Goal: Complete application form

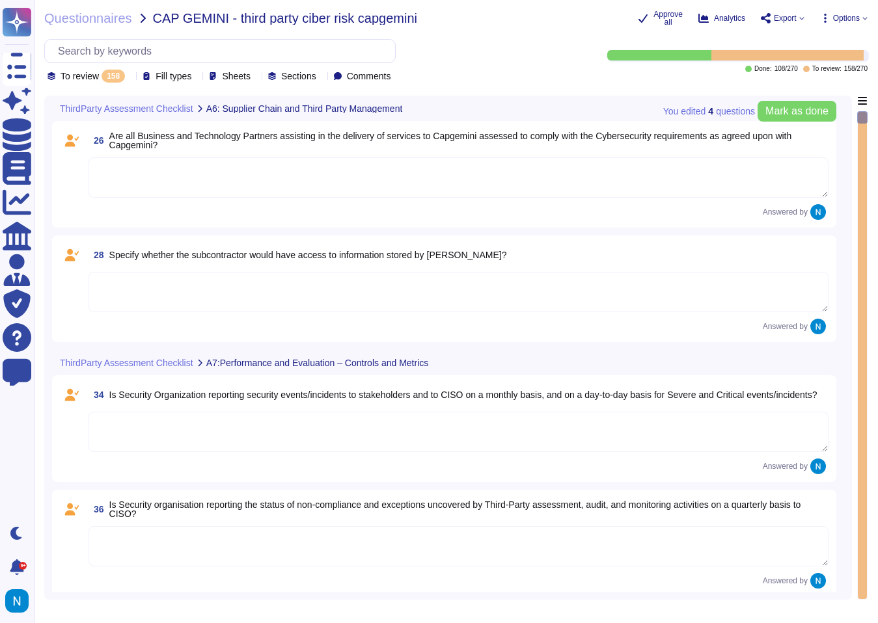
type textarea "Select …"
click at [130, 77] on div "To review 158" at bounding box center [88, 76] width 83 height 13
click at [116, 107] on div "All 270" at bounding box center [112, 109] width 105 height 14
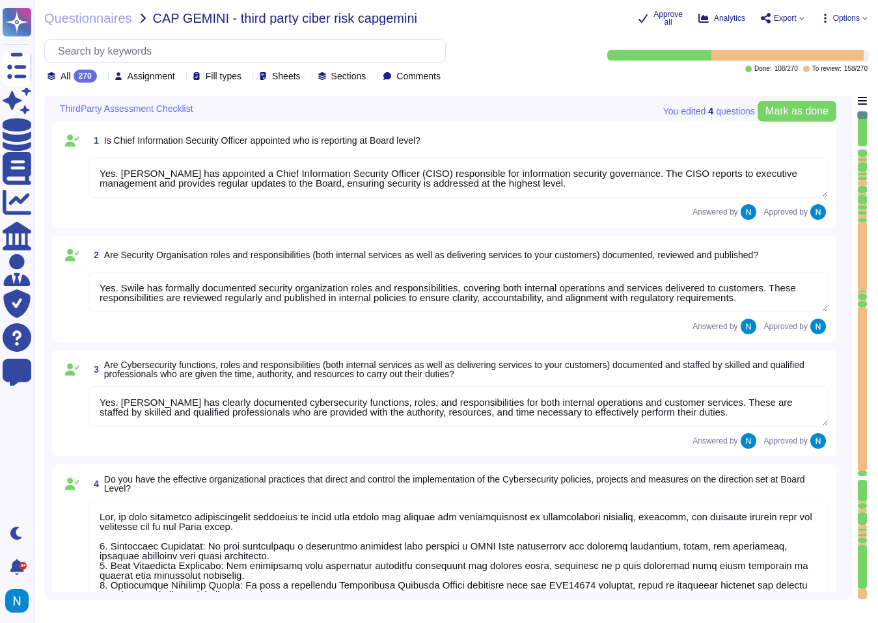
type textarea "Yes. [PERSON_NAME] has appointed a Chief Information Security Officer (CISO) re…"
type textarea "Yes. Swile has formally documented security organization roles and responsibili…"
type textarea "Yes. [PERSON_NAME] has clearly documented cybersecurity functions, roles, and r…"
type textarea "Yes, we have effective organizational practices in place that direct and contro…"
type textarea "Yes, a Risk Assessment is performed at least annually, and the results are revi…"
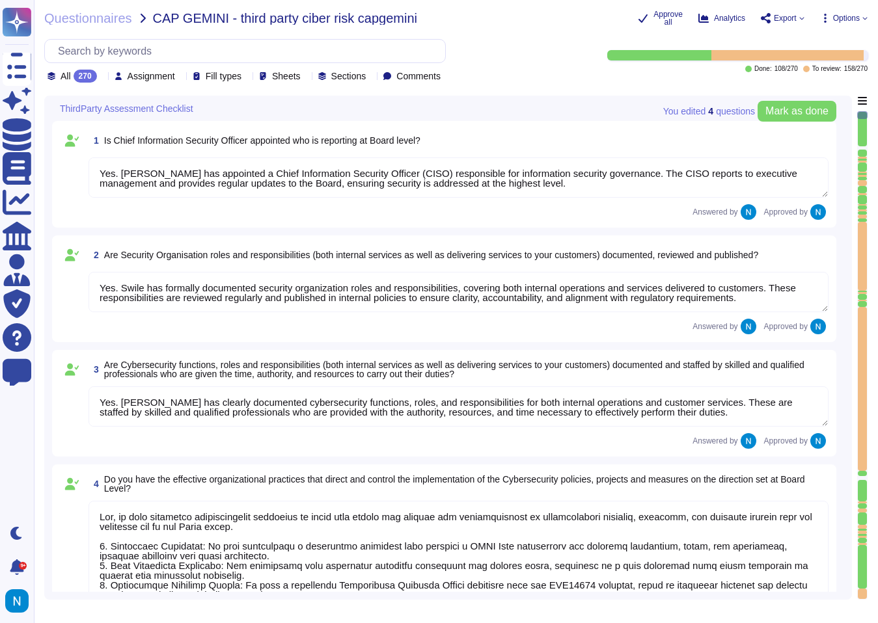
type textarea "Yes, the results of risk and threat assessments are utilized to ensure coherenc…"
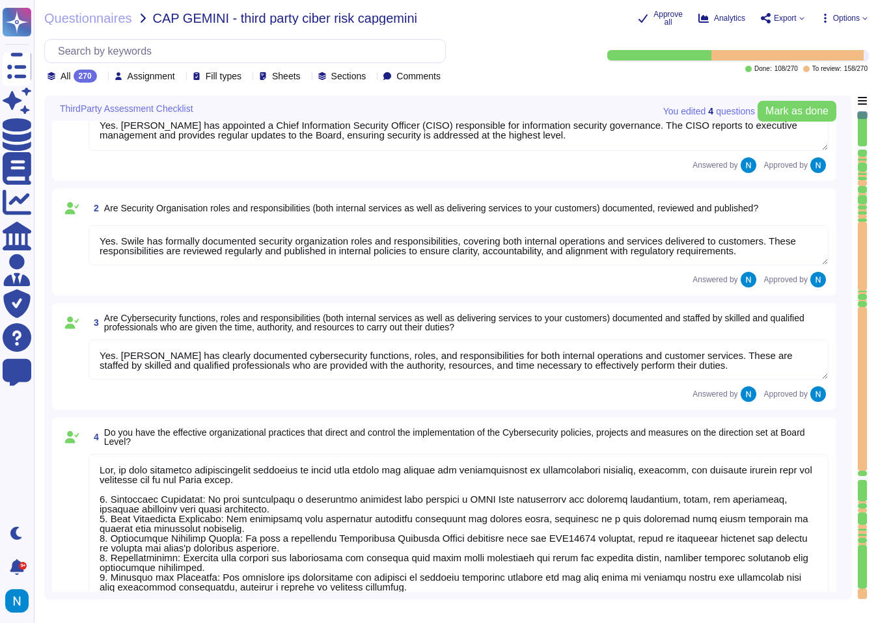
type textarea "Yes, procedures have been established to achieve segregation of duties, includi…"
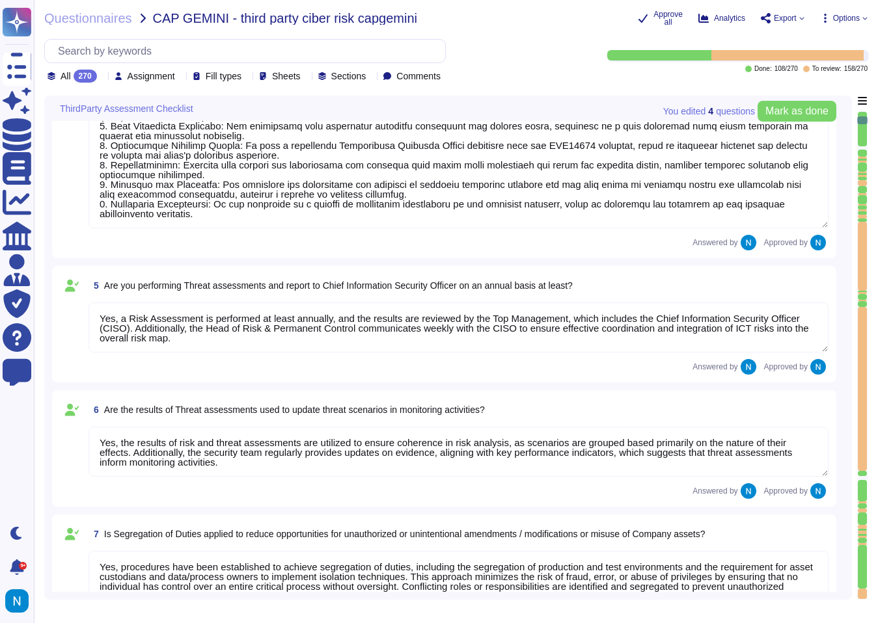
type textarea "Yes, a formal risk assessment process is implemented, which is structured aroun…"
type textarea "Yes, the data centre facility and services are assessed for risk and audited fo…"
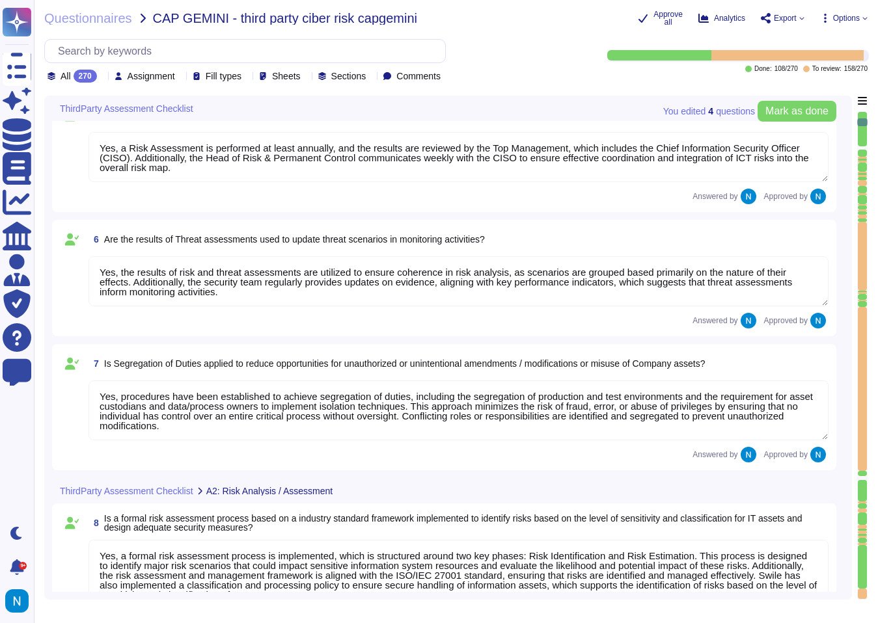
type textarea "Yes, the output from the risk assessment includes the Statement of Applicabilit…"
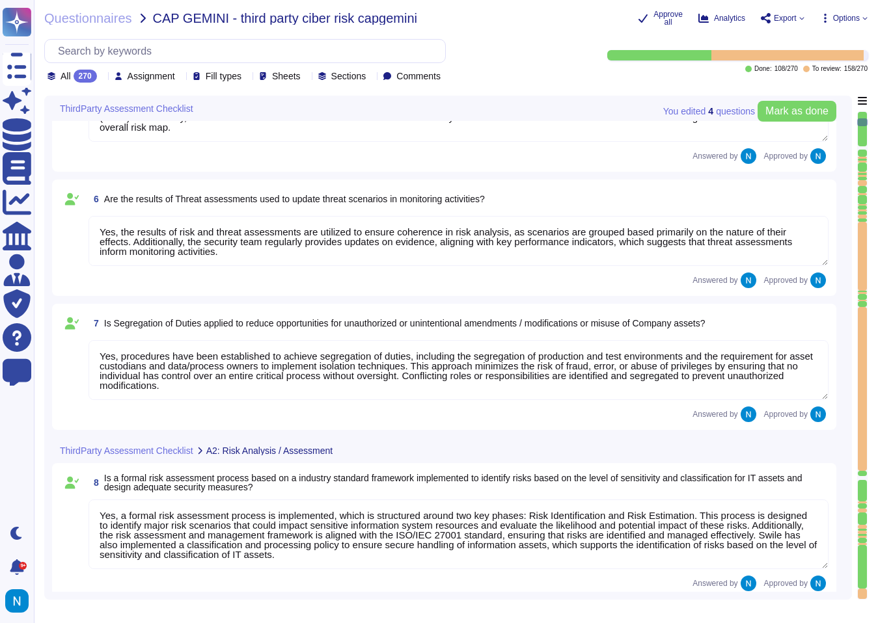
type textarea "Yes, [PERSON_NAME] conducts regular tests to verify the effectiveness of its ri…"
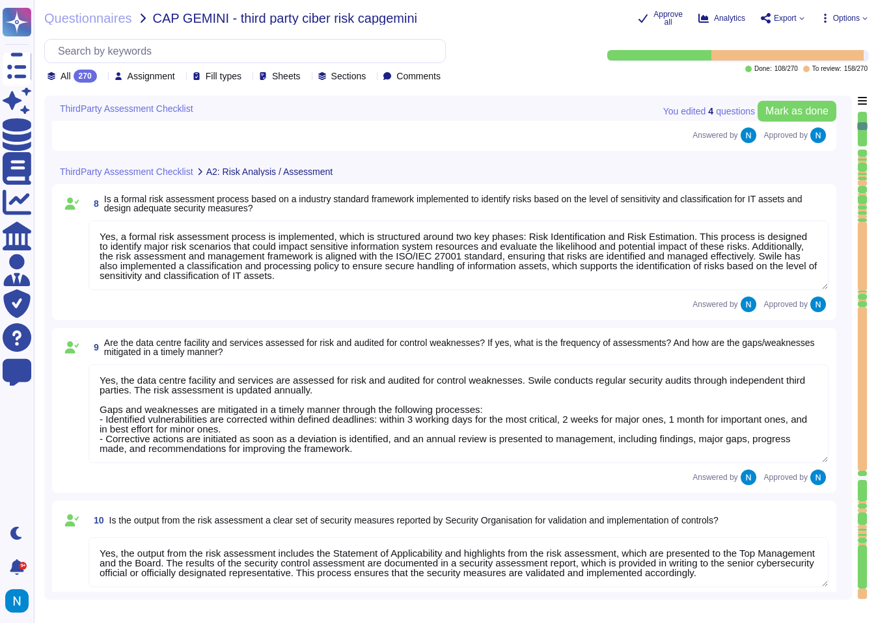
type textarea "Yes, all assets used for operations within service delivery are identified, inv…"
type textarea "Yes, all critical infrastructure and applications are secured in accordance wit…"
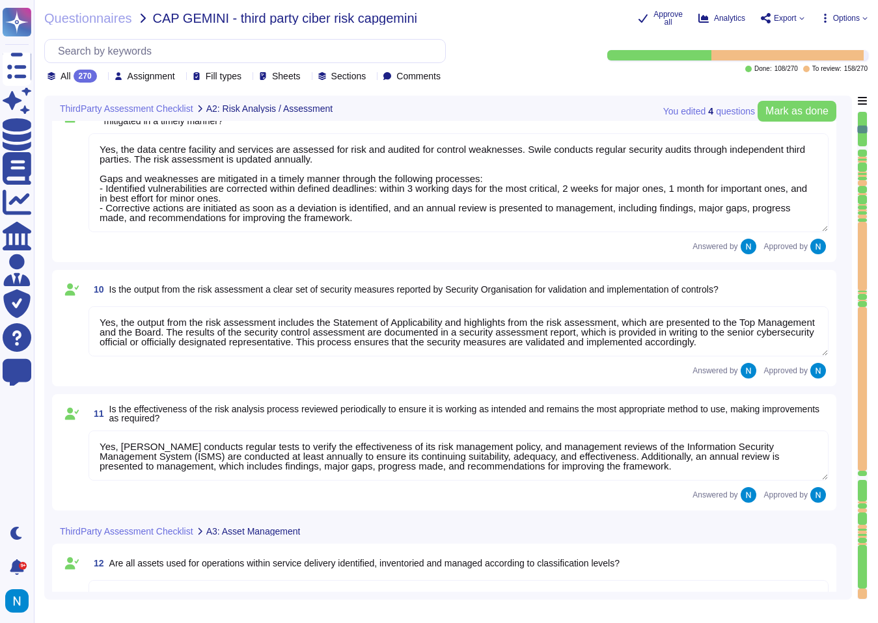
type textarea "All assets are classified in accordance with [PERSON_NAME]'s classification and…"
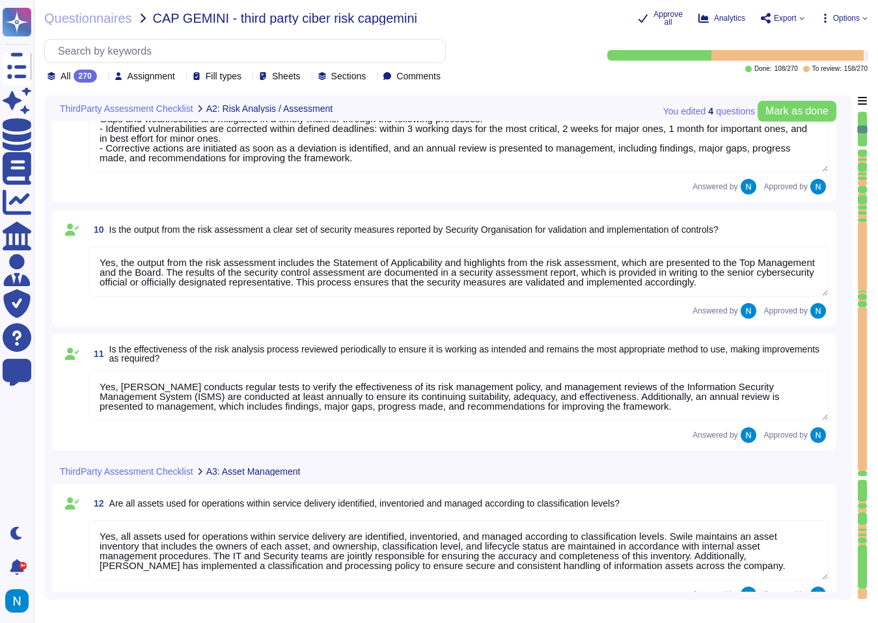
type textarea "Yes, cybersecurity policies are defined, published, and implemented. They are p…"
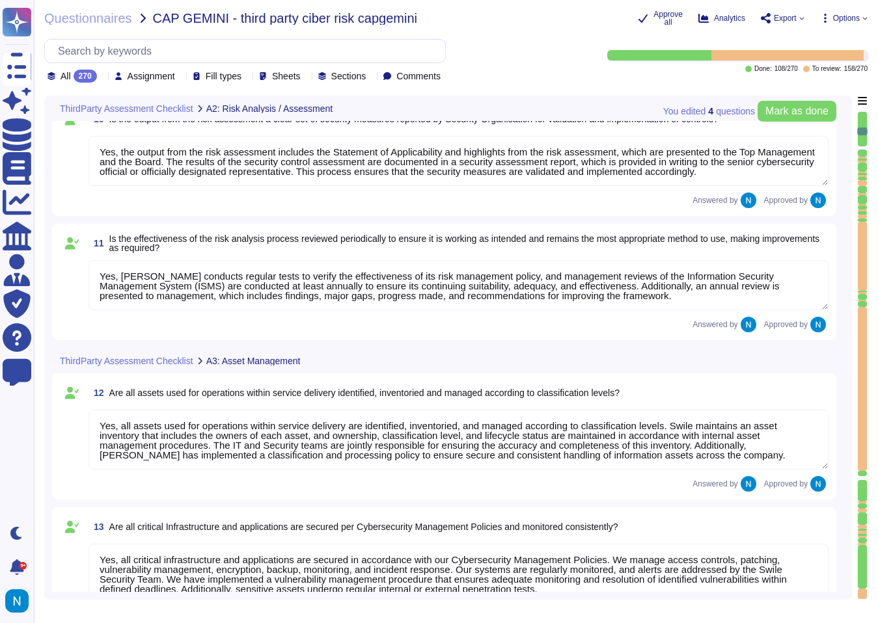
type textarea "Yes, cybersecurity policies are communicated to stakeholders. Swile commits to …"
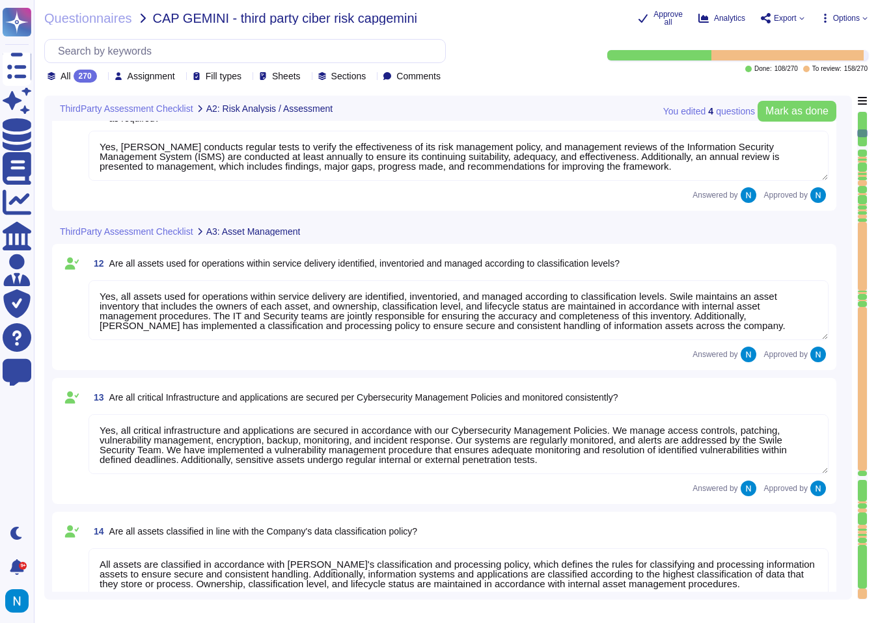
type textarea "Swile is not ISO 27001 certified as of [DATE]. However, the company is currentl…"
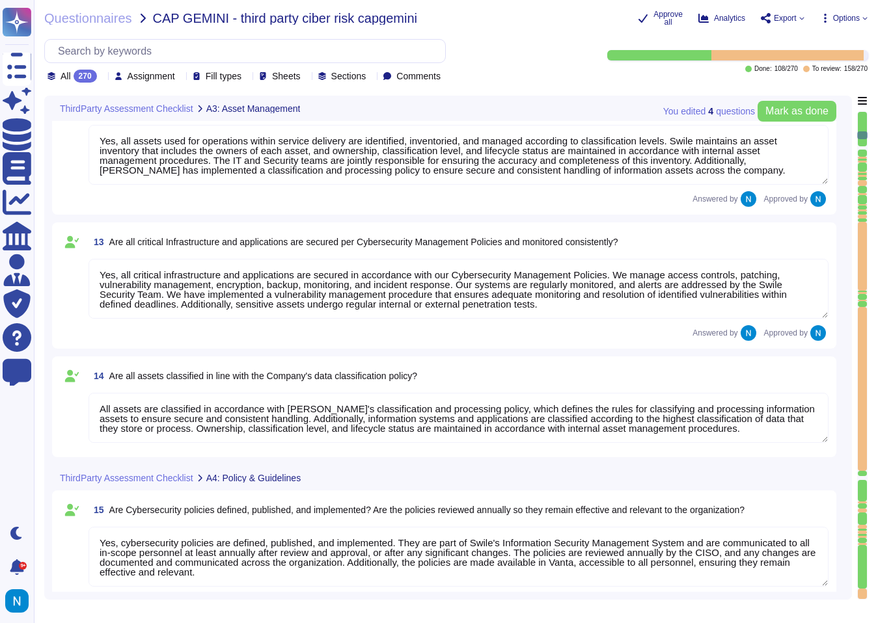
scroll to position [1536, 0]
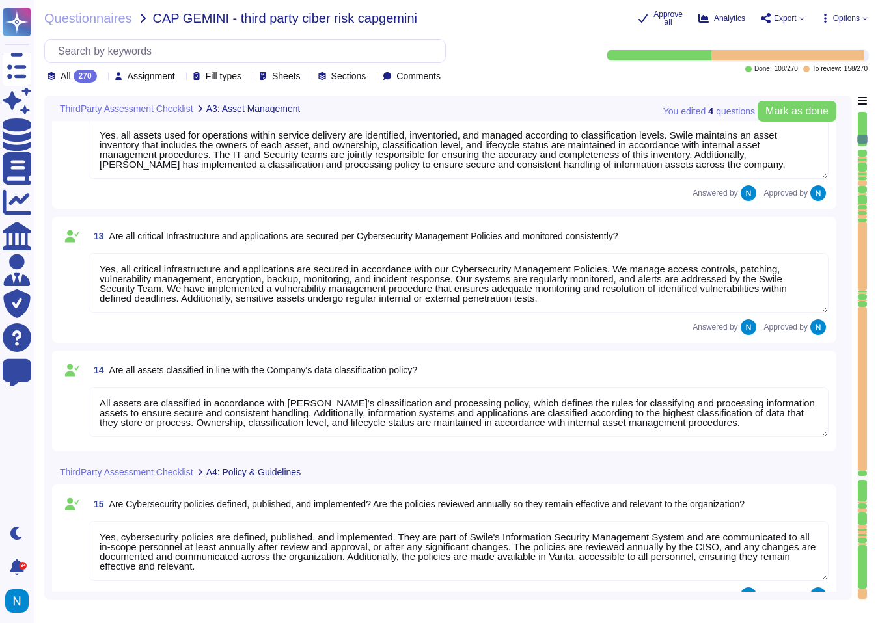
type textarea "Yes, all personnel are made aware of security issues and compliance with data p…"
type textarea "Yes, all Swile personnel receive training related to security issues and compli…"
type textarea "Yes, employees receive training in relation to personal data and data protectio…"
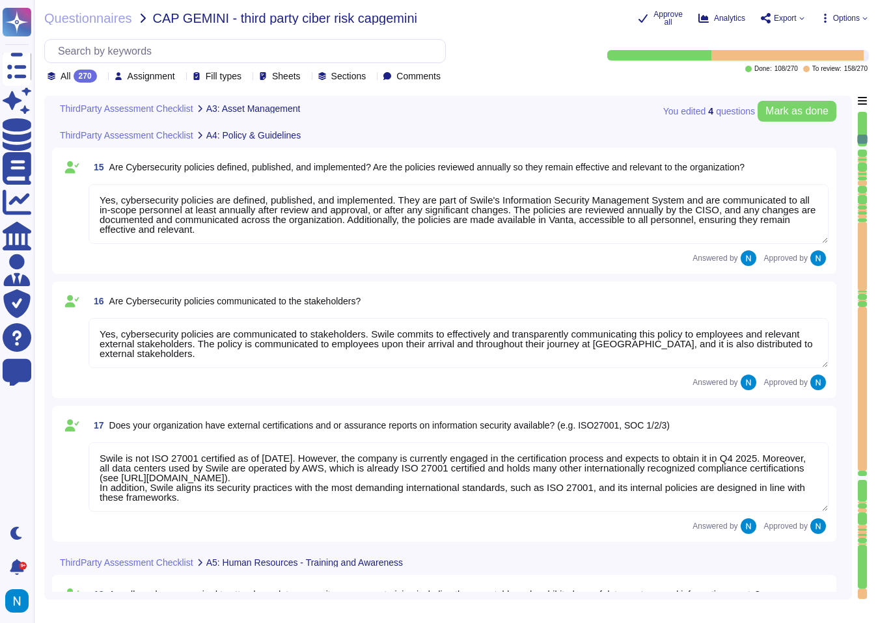
scroll to position [1490, 0]
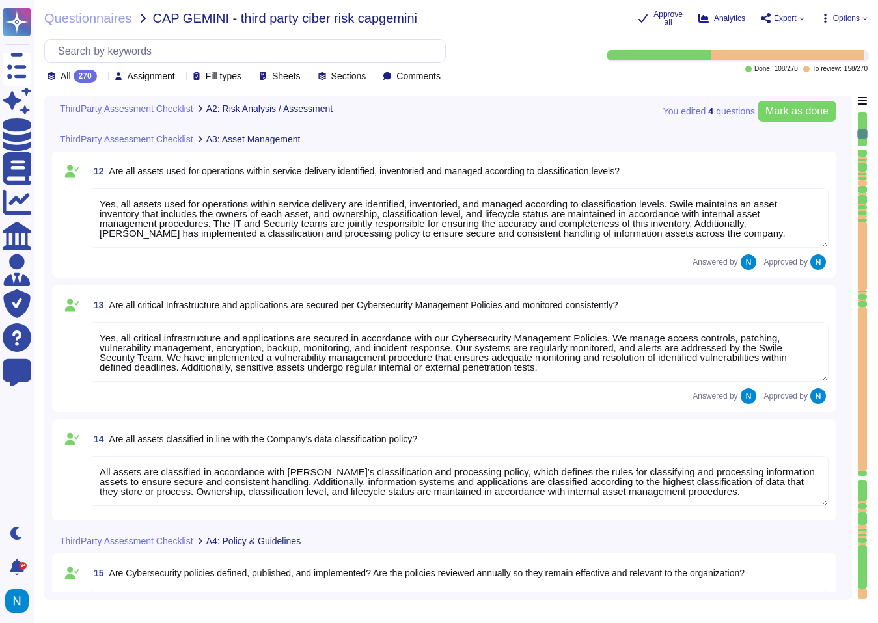
type textarea "Yes, the data centre facility and services are assessed for risk and audited fo…"
type textarea "Yes, the output from the risk assessment includes the Statement of Applicabilit…"
type textarea "Yes, [PERSON_NAME] conducts regular tests to verify the effectiveness of its ri…"
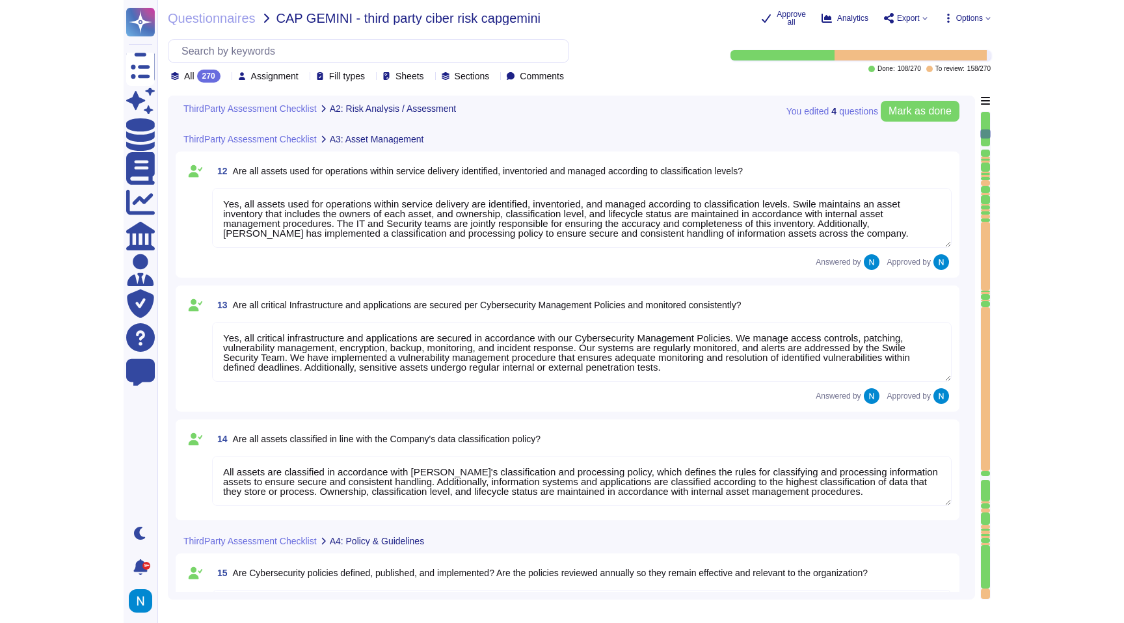
scroll to position [1896, 0]
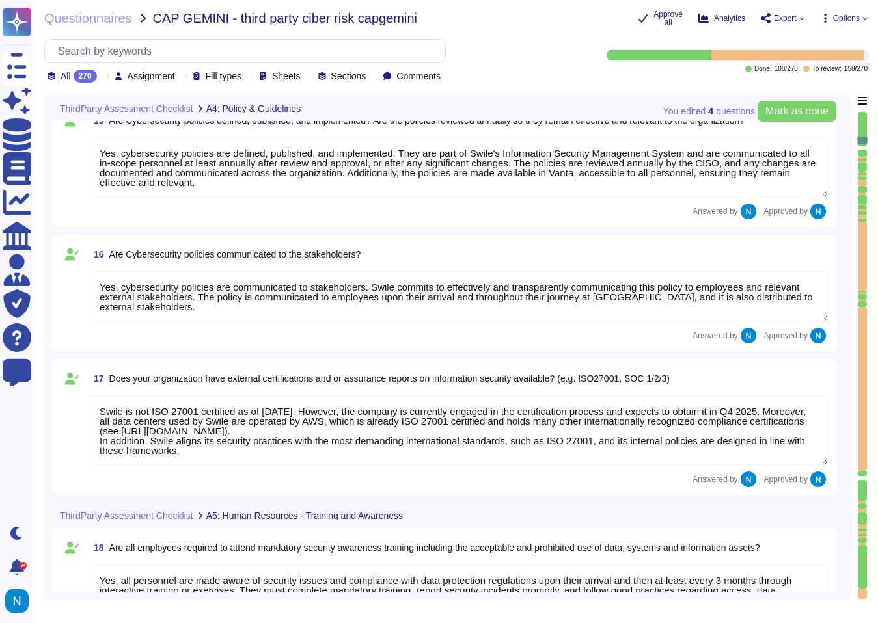
type textarea "Yes, all personnel are made aware of security issues and compliance with data p…"
type textarea "Yes, all Swile personnel receive training related to security issues and compli…"
type textarea "Yes, employees receive training in relation to personal data and data protectio…"
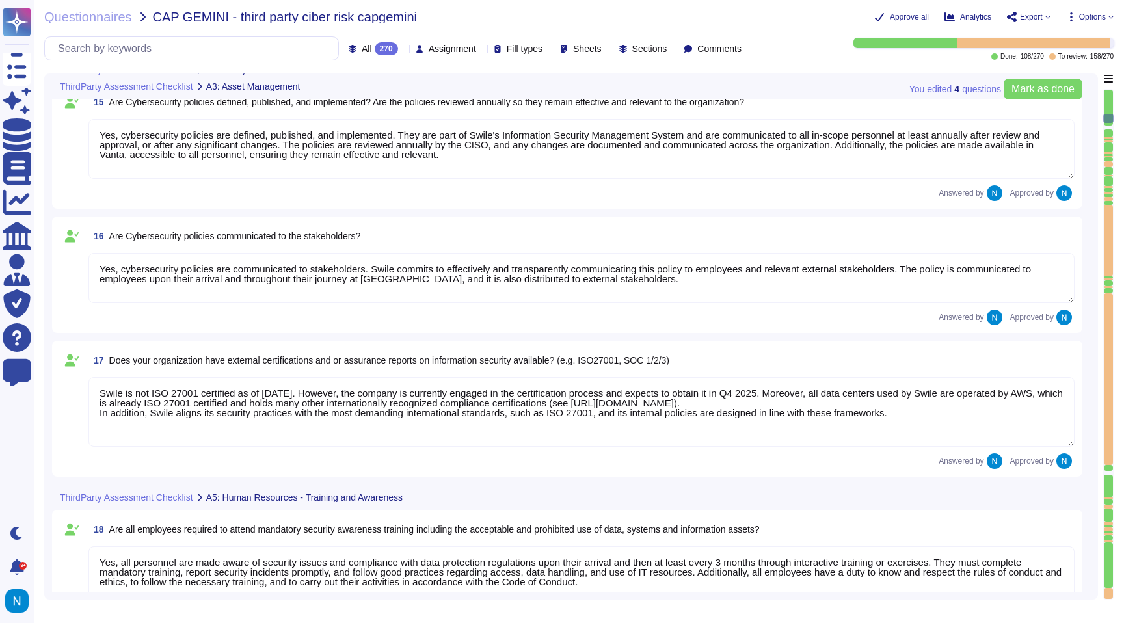
type textarea "Yes, all assets used for operations within service delivery are identified, inv…"
type textarea "Yes, all critical infrastructure and applications are secured in accordance wit…"
type textarea "All assets are classified in accordance with [PERSON_NAME]'s classification and…"
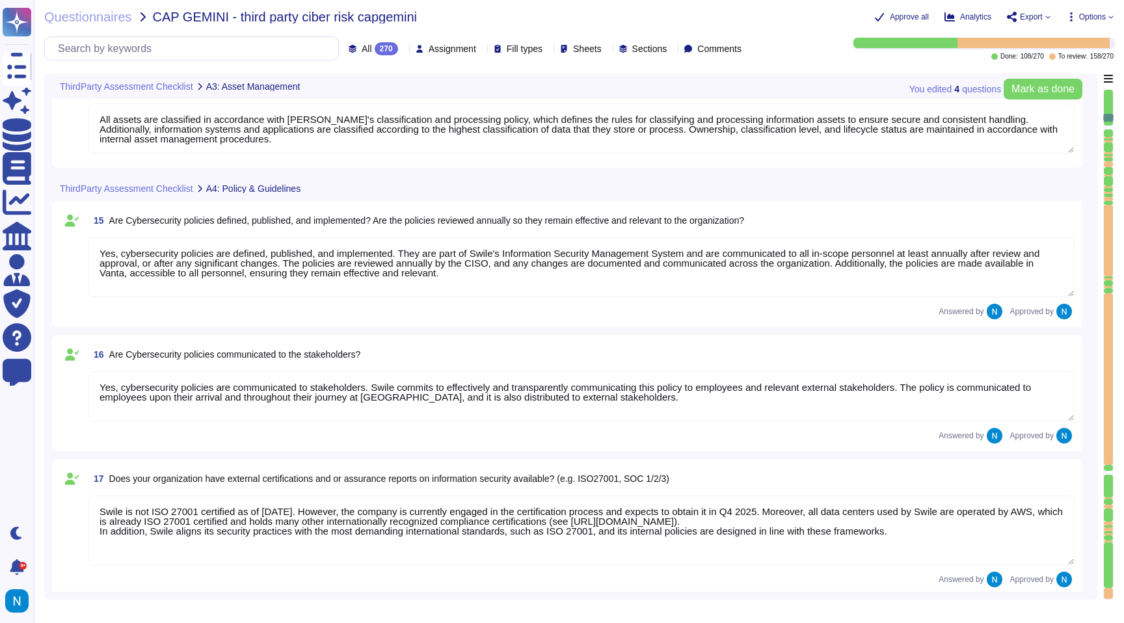
scroll to position [1440, 0]
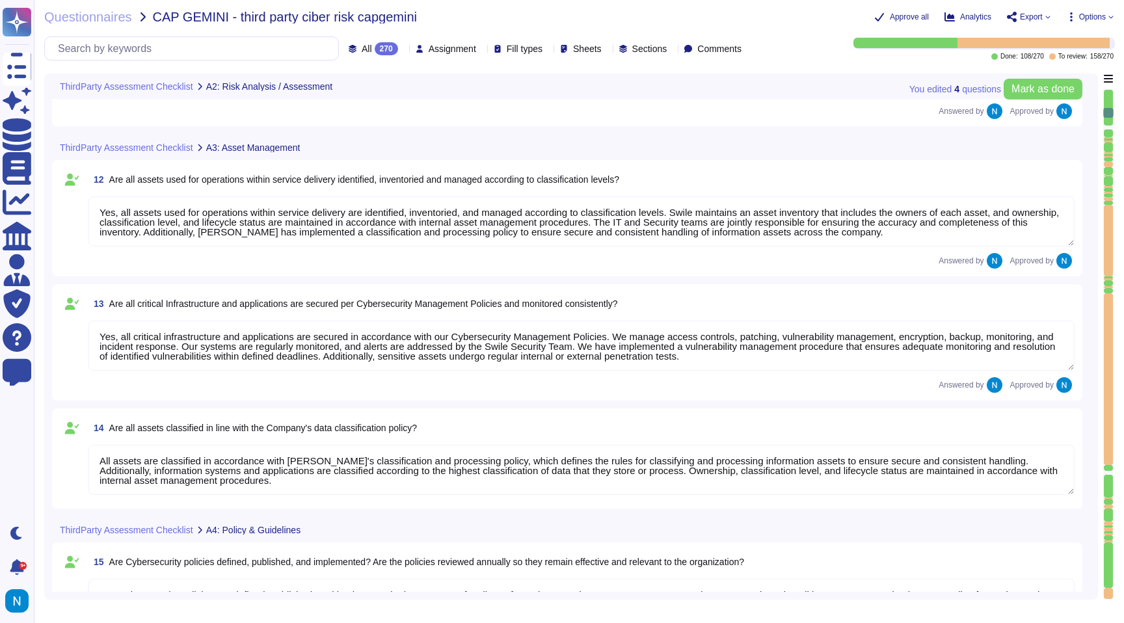
type textarea "Yes, the data centre facility and services are assessed for risk and audited fo…"
type textarea "Yes, the output from the risk assessment includes the Statement of Applicabilit…"
type textarea "Yes, [PERSON_NAME] conducts regular tests to verify the effectiveness of its ri…"
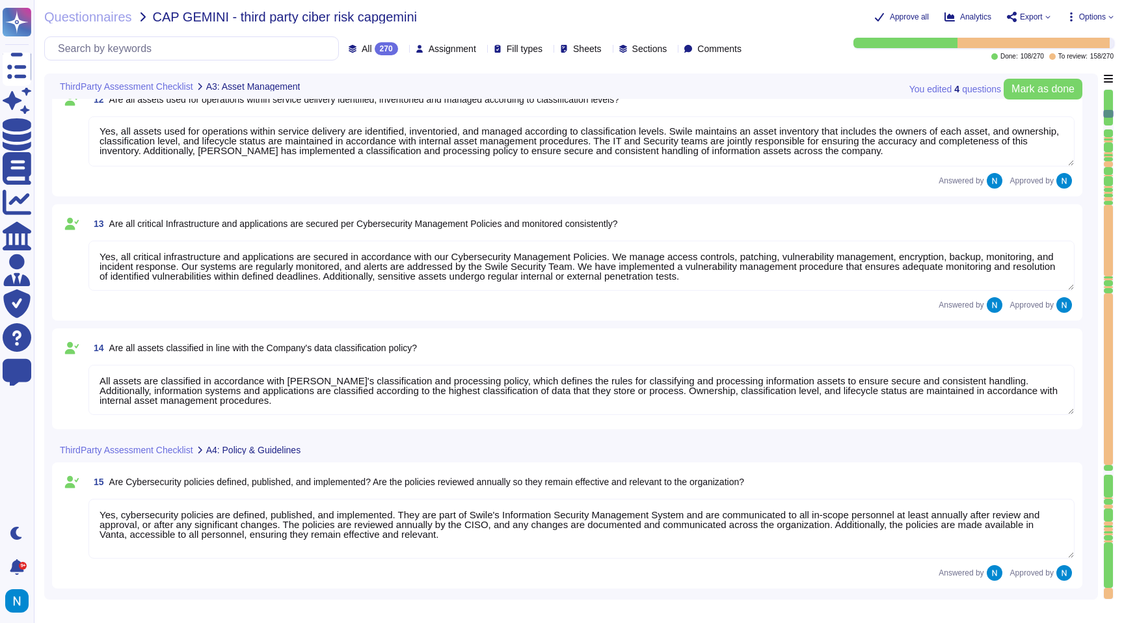
type textarea "Yes, all personnel are made aware of security issues and compliance with data p…"
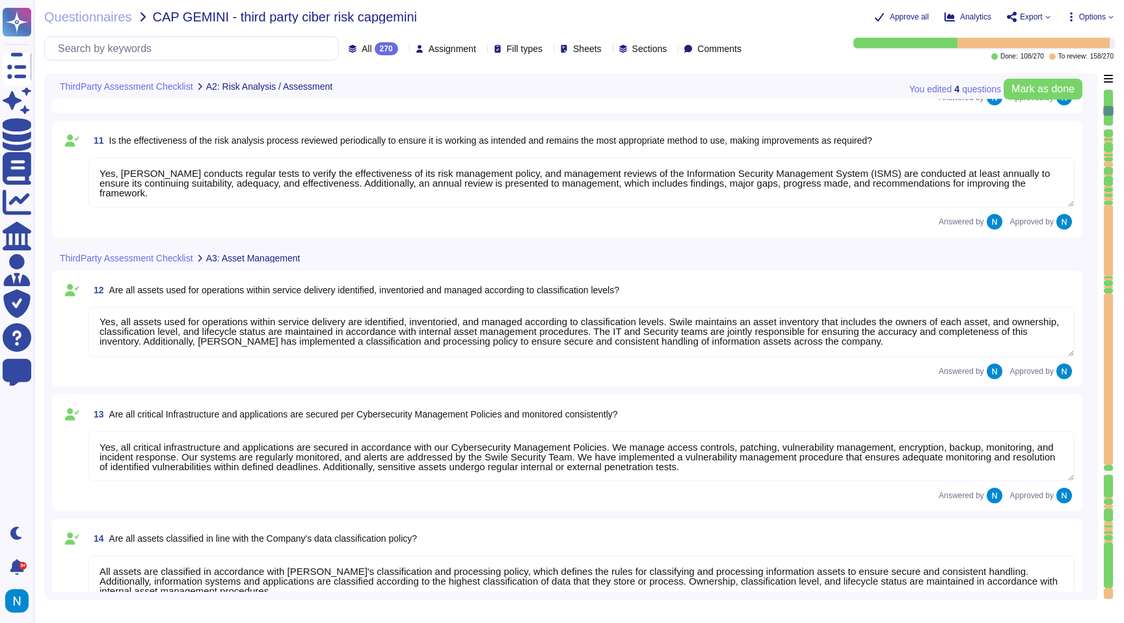
type textarea "Yes, a formal risk assessment process is implemented, which is structured aroun…"
type textarea "Yes, the data centre facility and services are assessed for risk and audited fo…"
type textarea "Yes, the output from the risk assessment includes the Statement of Applicabilit…"
type textarea "Yes, [PERSON_NAME] conducts regular tests to verify the effectiveness of its ri…"
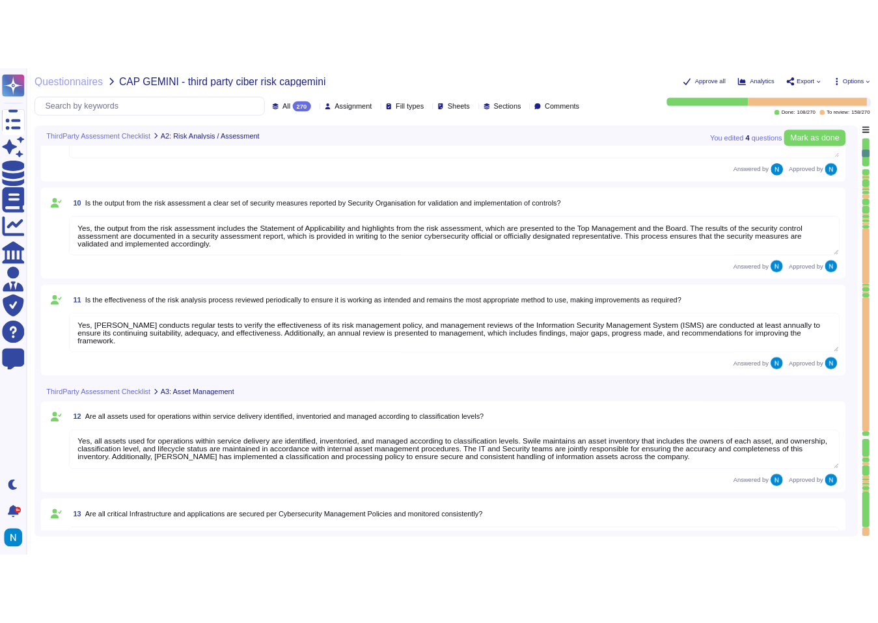
scroll to position [1169, 0]
